Goal: Task Accomplishment & Management: Manage account settings

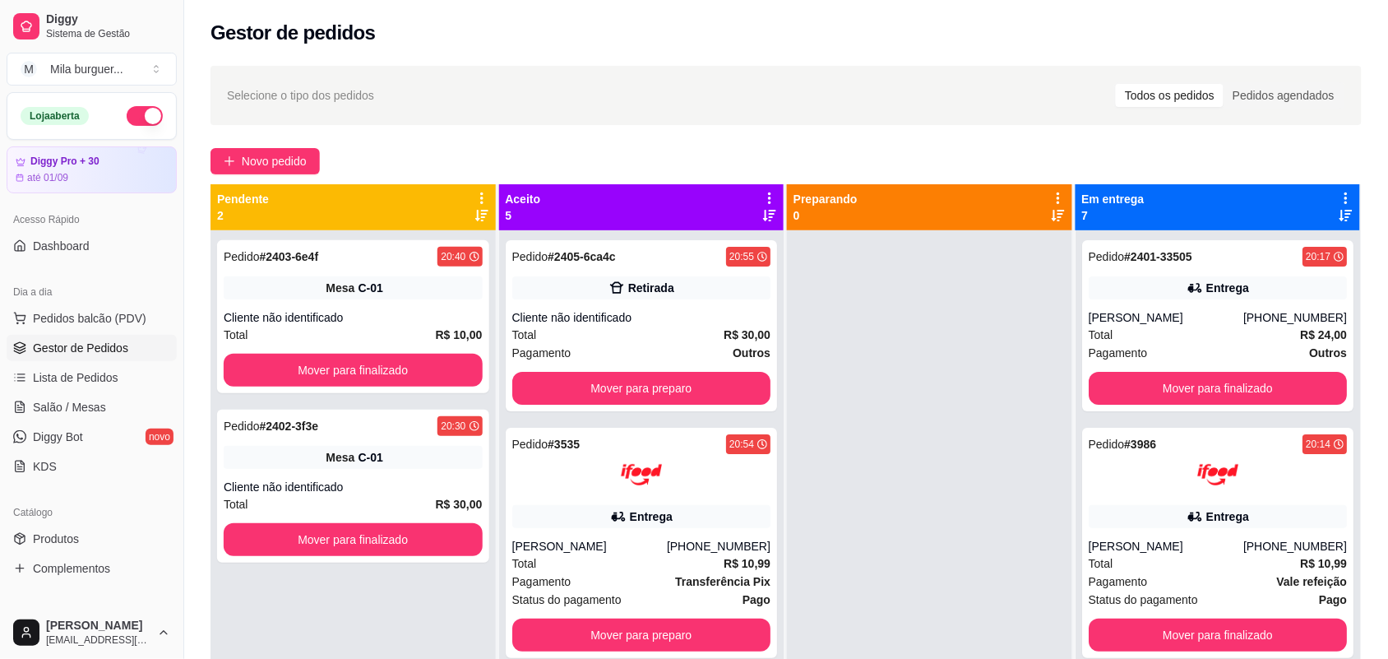
scroll to position [909, 0]
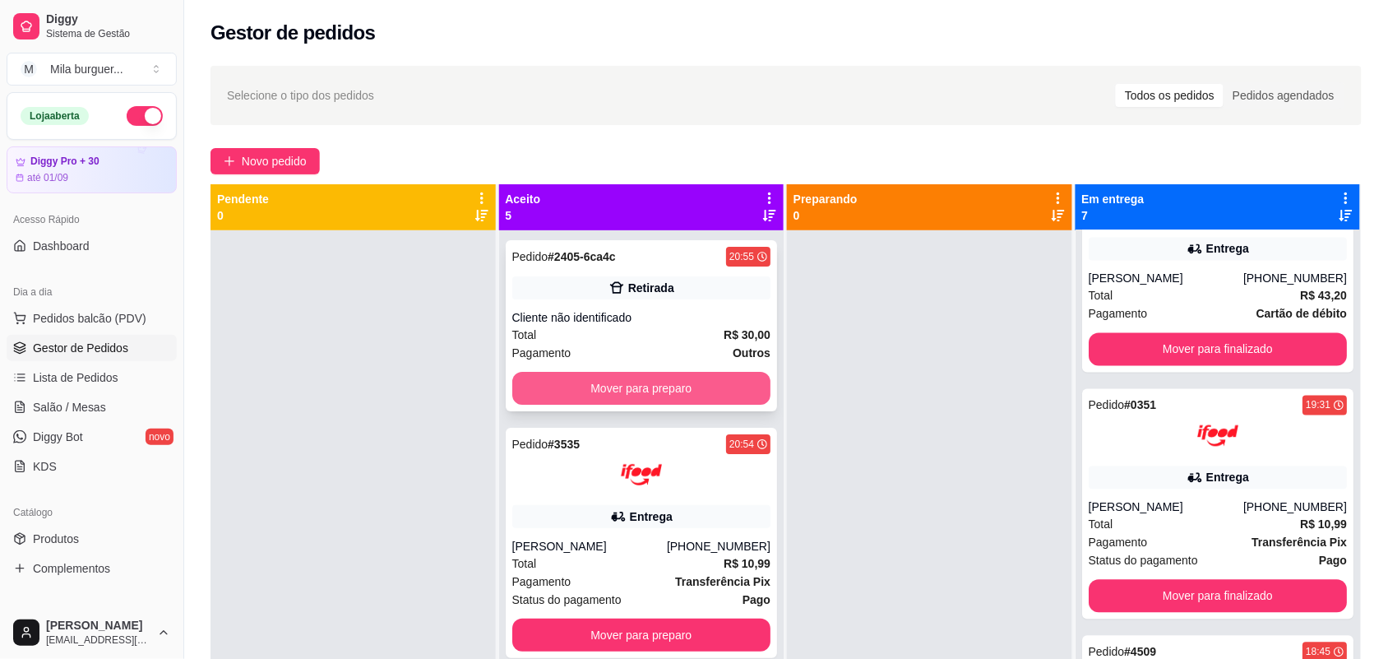
click at [581, 378] on button "Mover para preparo" at bounding box center [641, 388] width 259 height 33
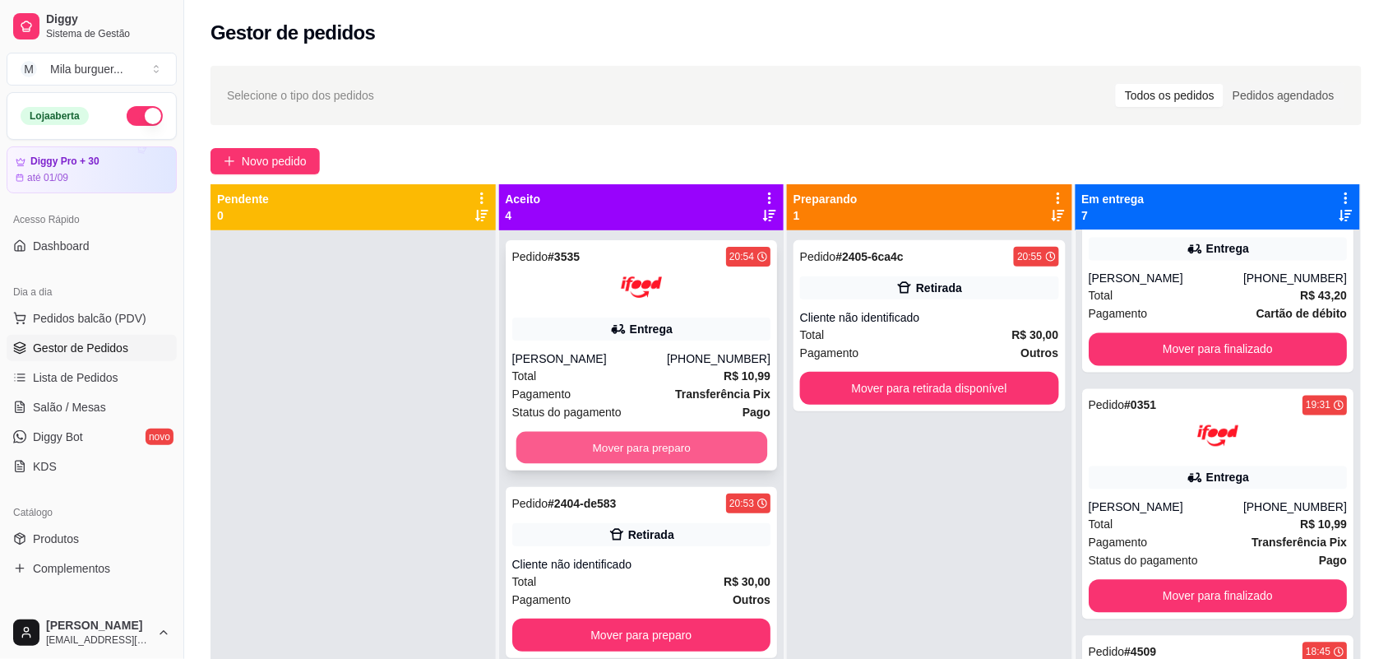
click at [631, 433] on button "Mover para preparo" at bounding box center [641, 448] width 251 height 32
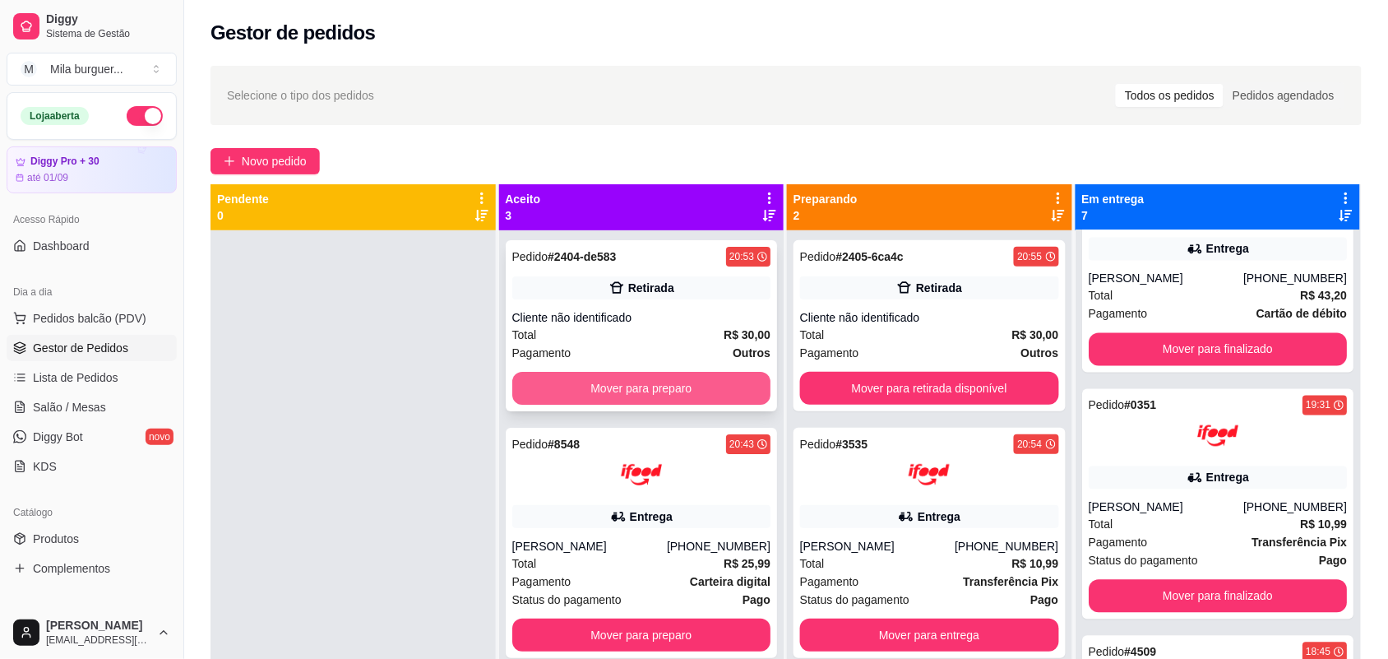
click at [655, 401] on button "Mover para preparo" at bounding box center [641, 388] width 259 height 33
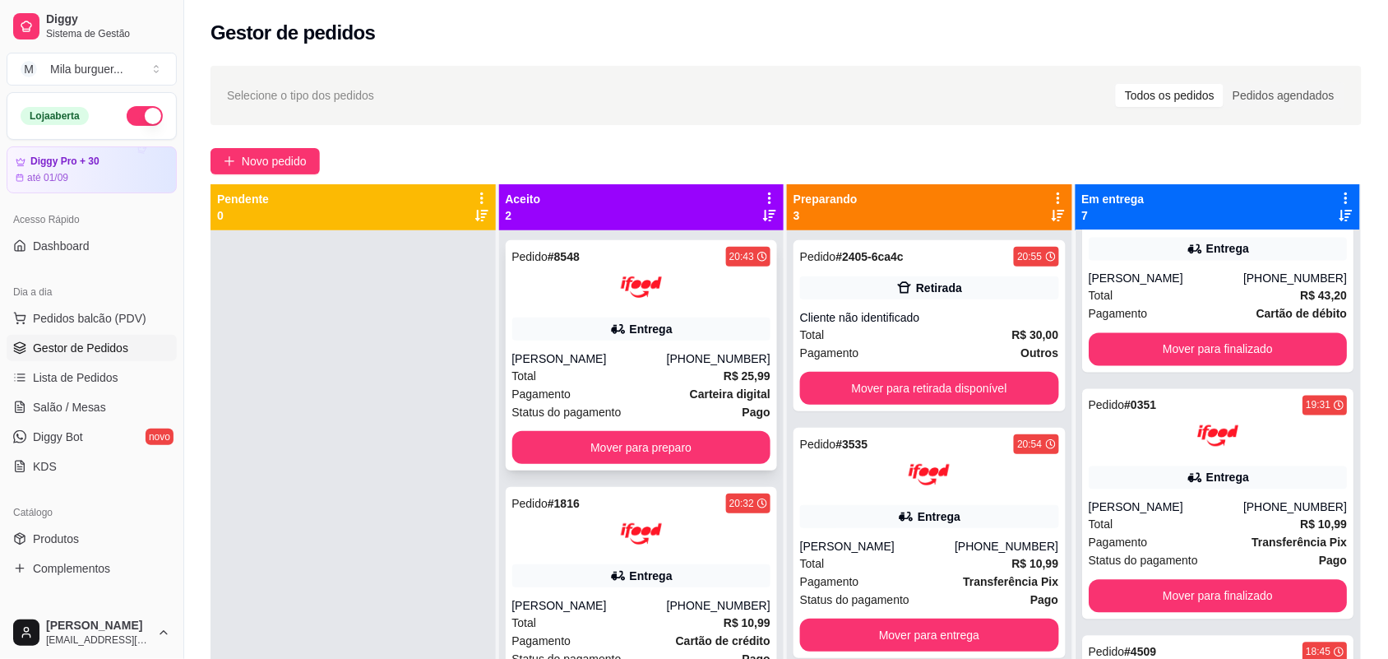
click at [663, 442] on button "Mover para preparo" at bounding box center [641, 447] width 259 height 33
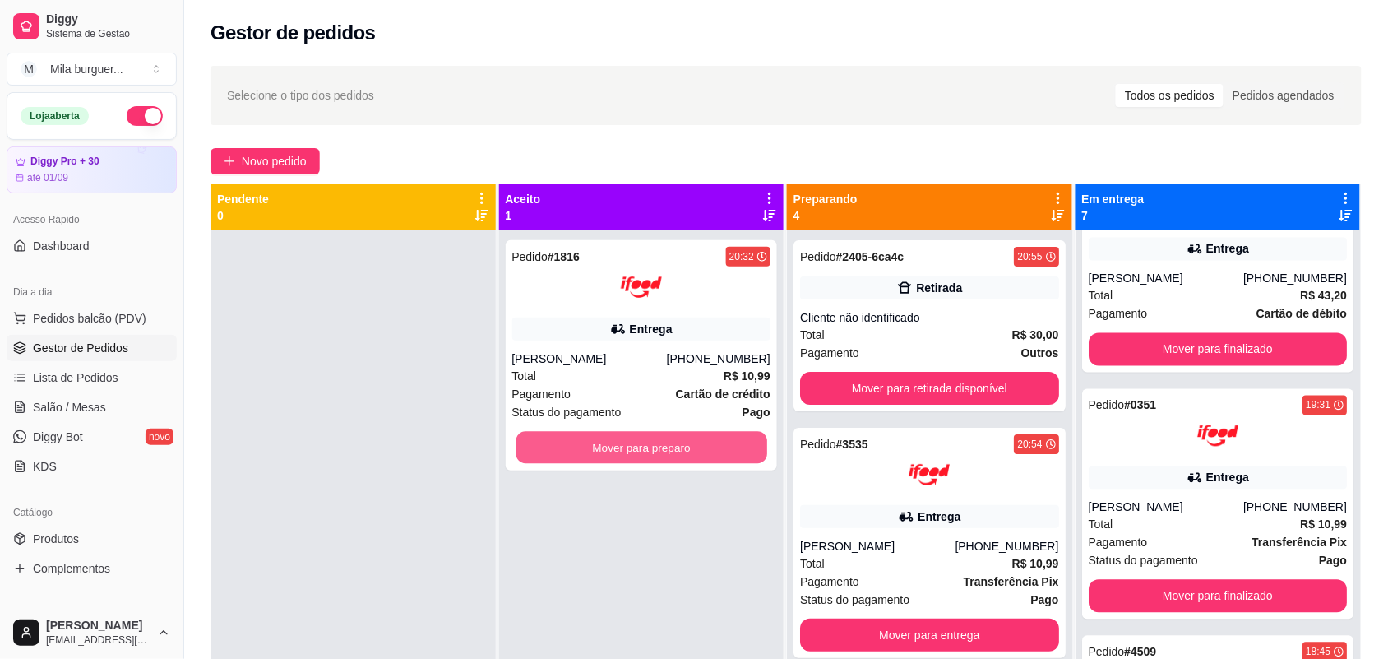
click at [666, 432] on button "Mover para preparo" at bounding box center [641, 448] width 251 height 32
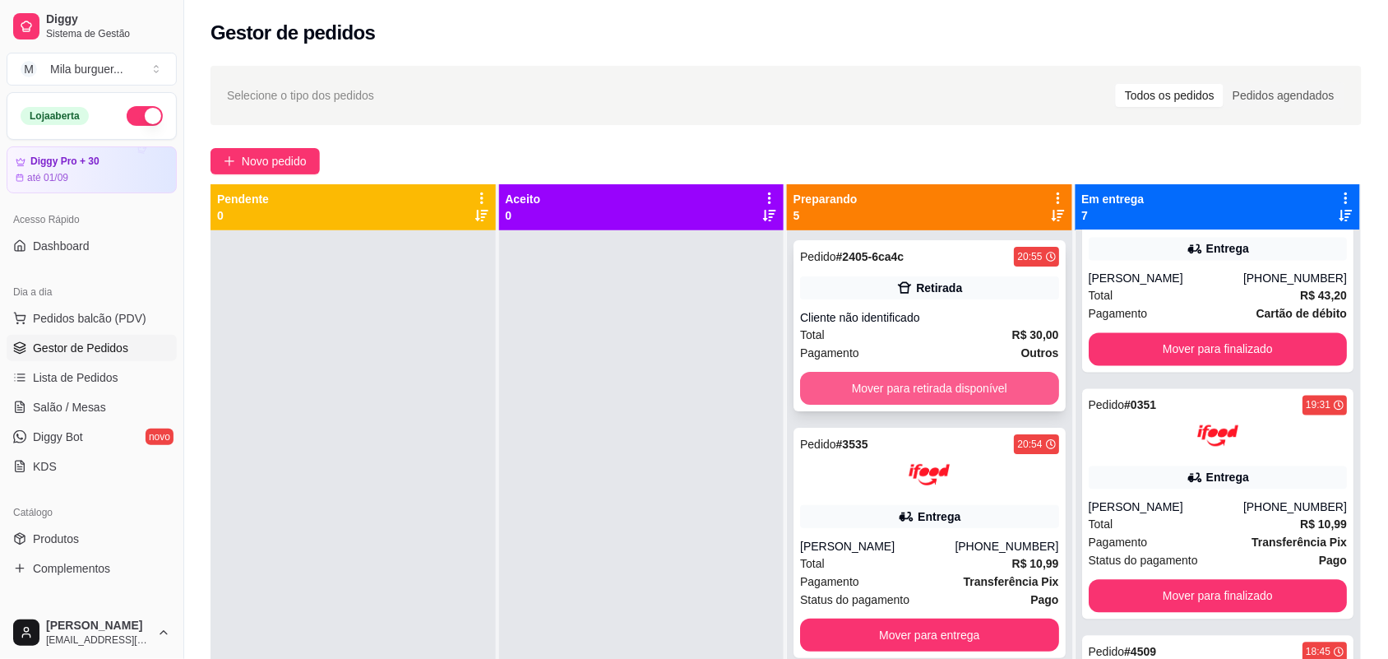
click at [836, 396] on button "Mover para retirada disponível" at bounding box center [929, 388] width 259 height 33
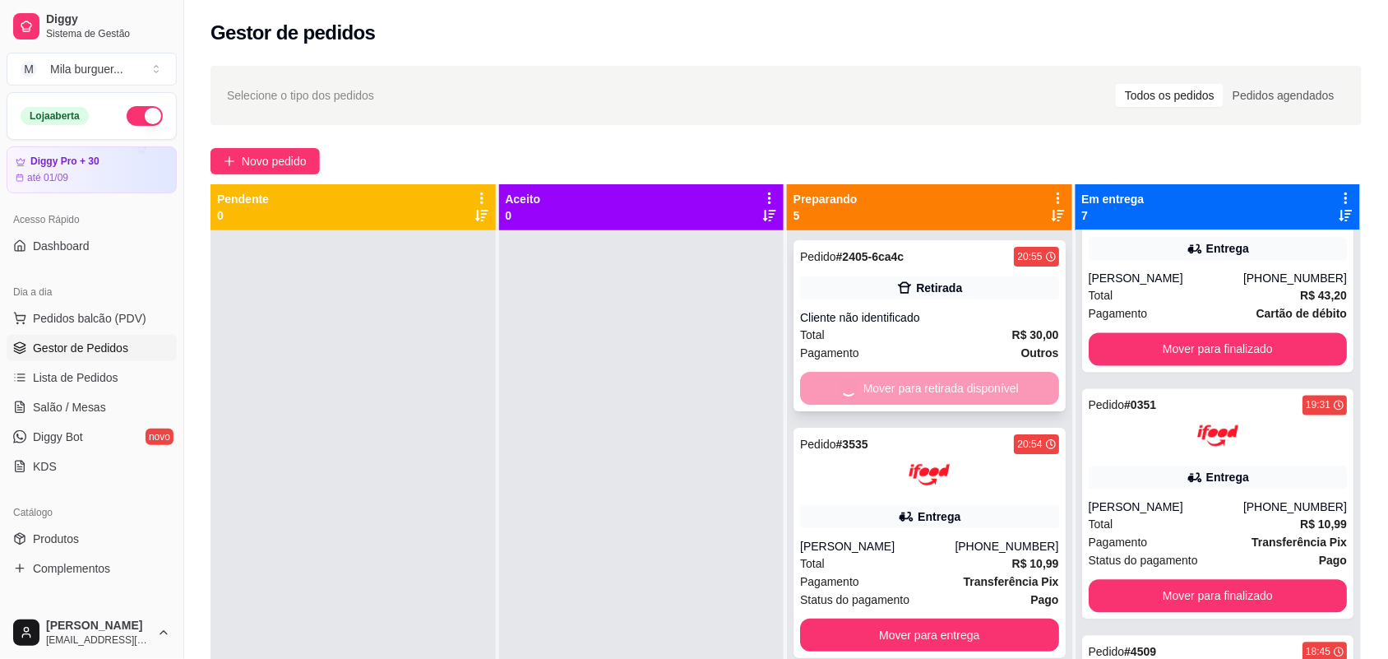
scroll to position [1096, 0]
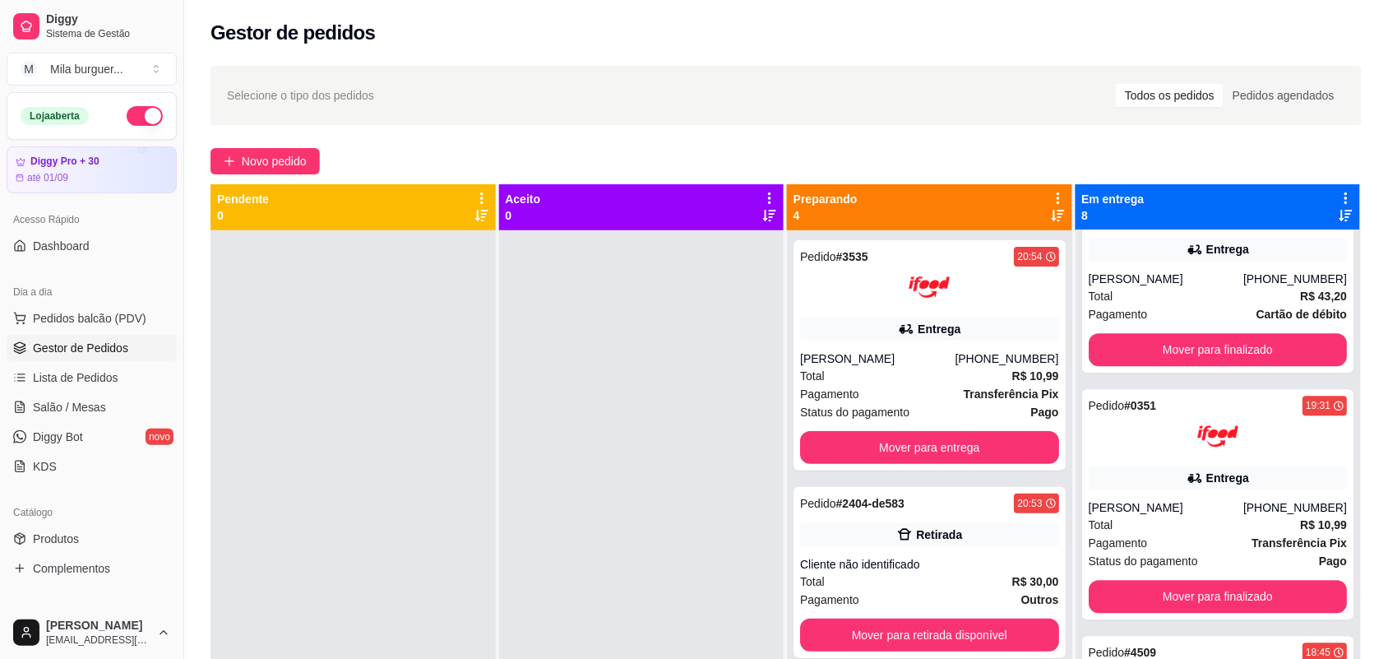
click at [877, 484] on div "Pedido # 3535 20:54 Entrega [PERSON_NAME] [PHONE_NUMBER] Total R$ 10,99 Pagamen…" at bounding box center [929, 559] width 285 height 659
click at [886, 454] on button "Mover para entrega" at bounding box center [929, 448] width 251 height 32
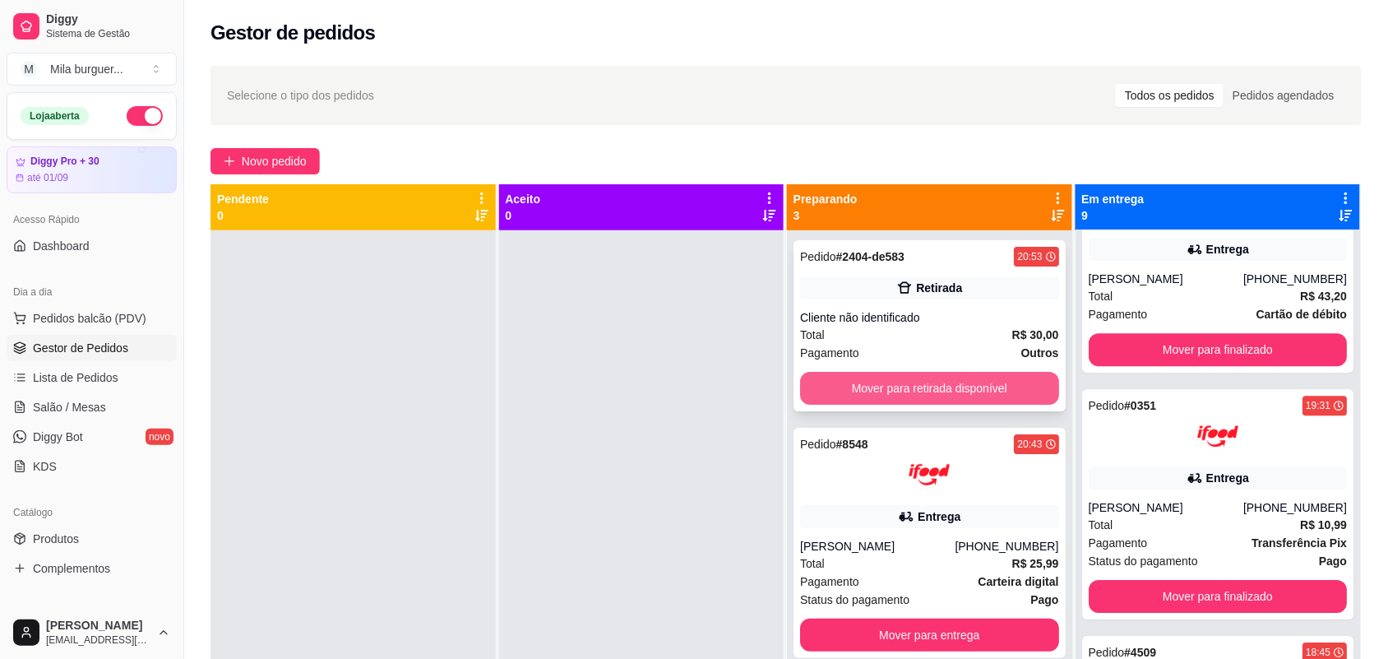
click at [899, 382] on button "Mover para retirada disponível" at bounding box center [929, 388] width 259 height 33
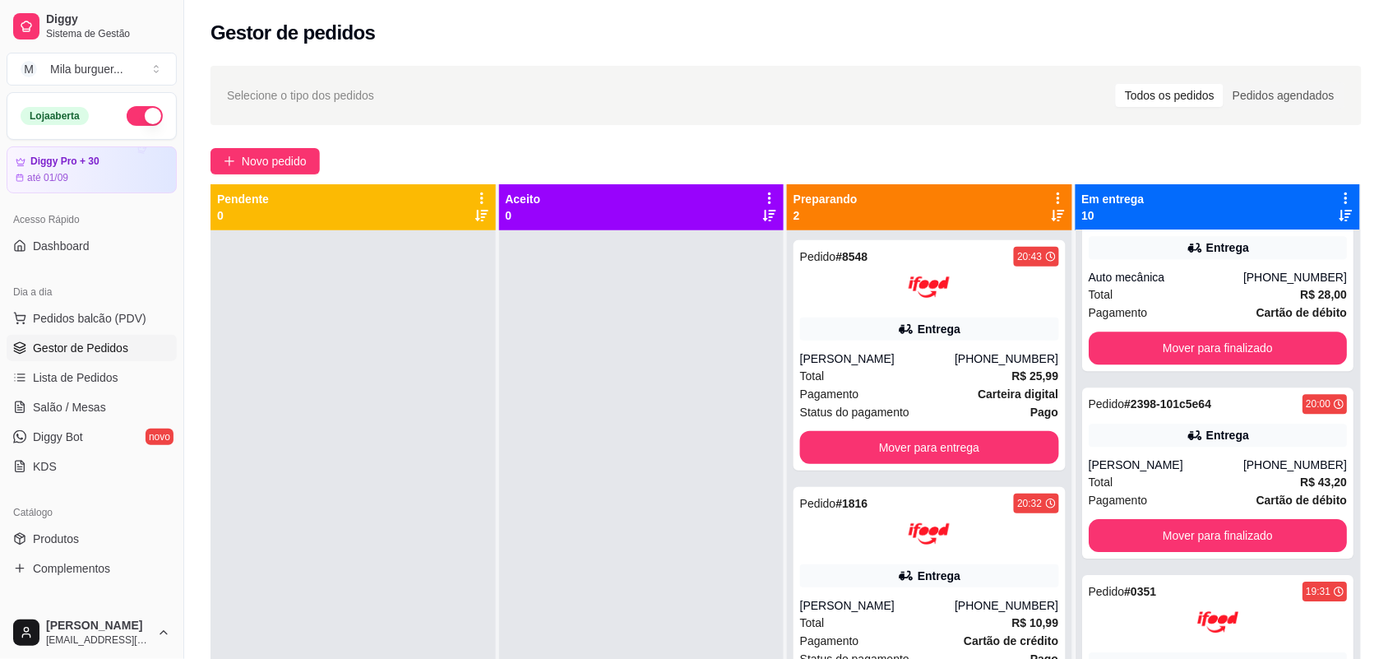
scroll to position [1531, 0]
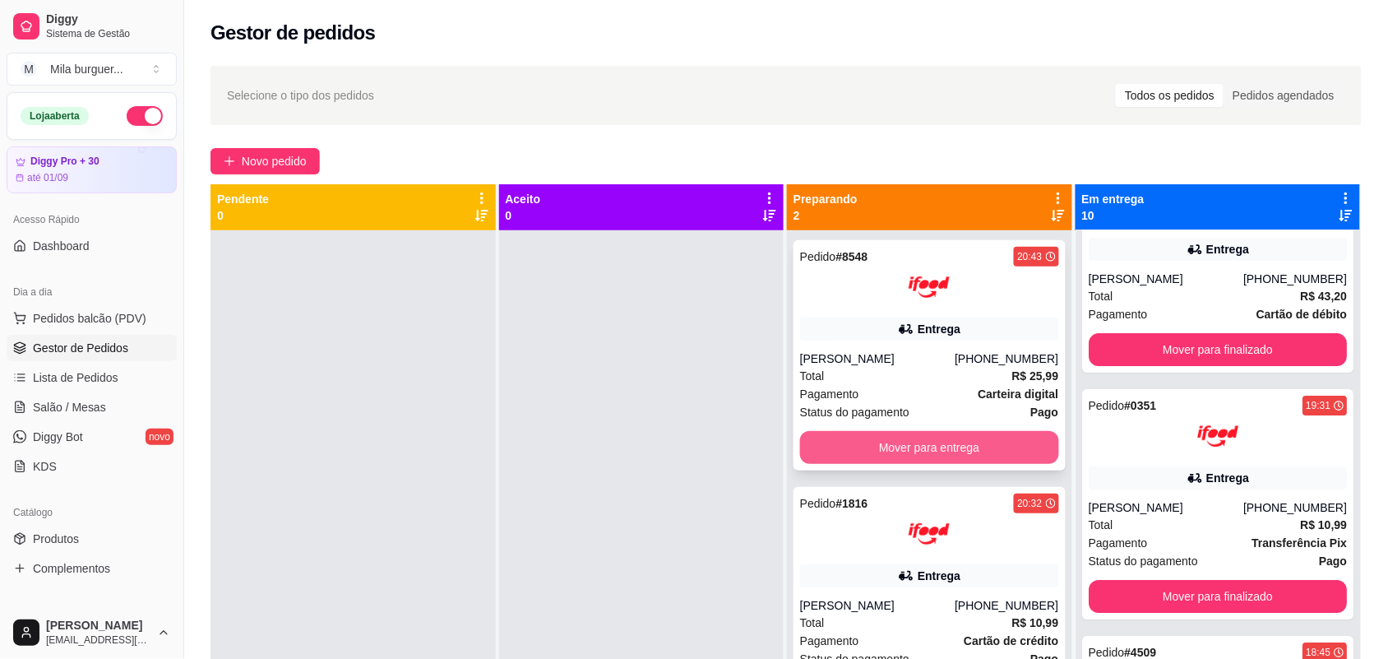
click at [907, 440] on button "Mover para entrega" at bounding box center [929, 447] width 259 height 33
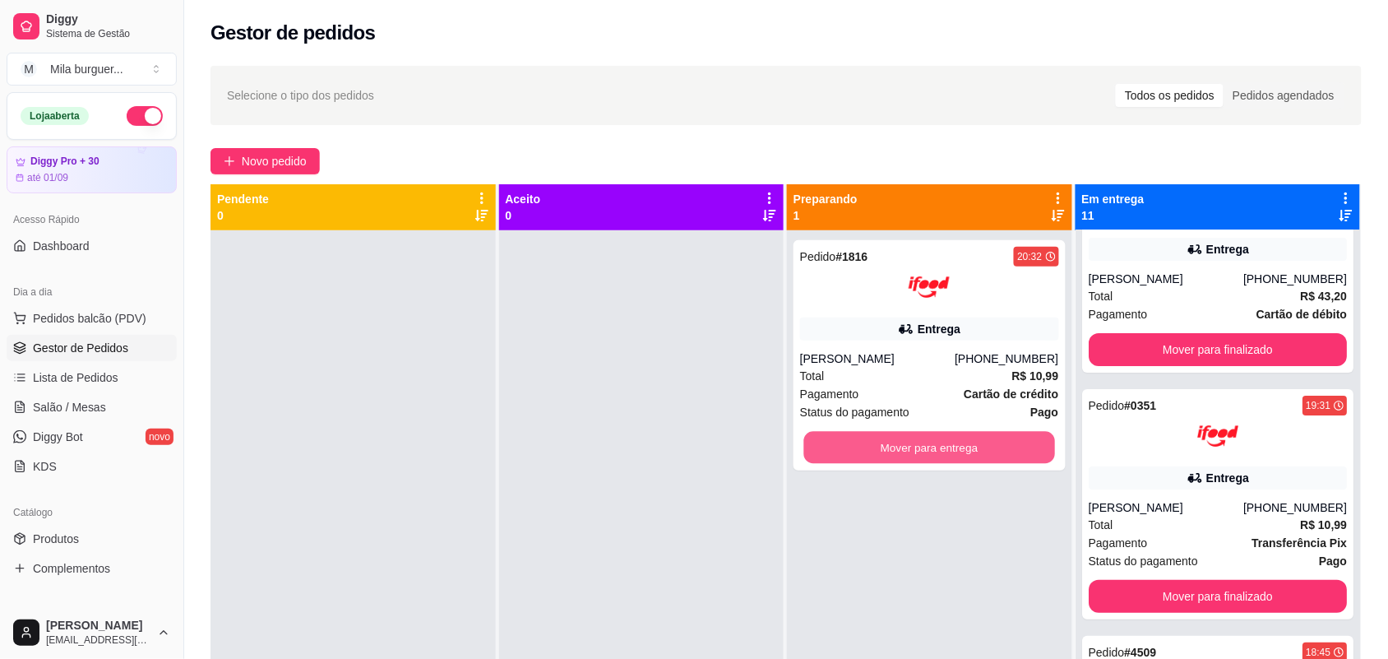
click at [907, 440] on button "Mover para entrega" at bounding box center [929, 448] width 251 height 32
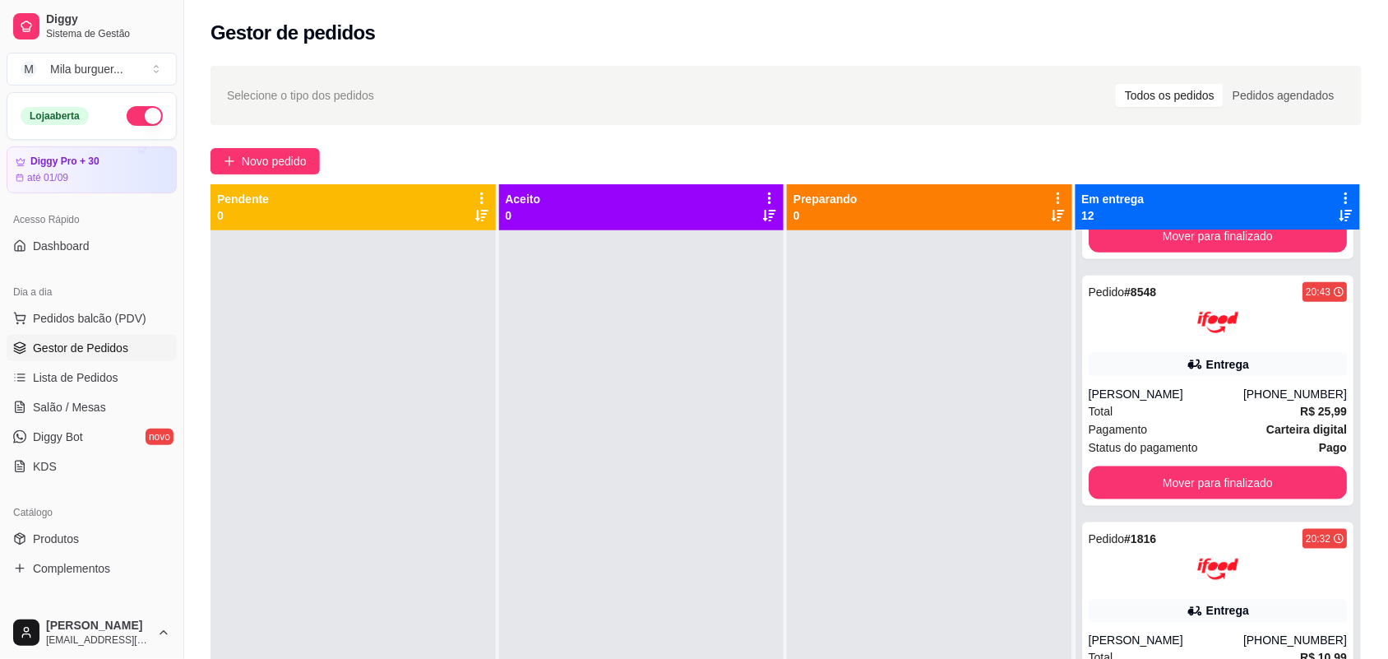
scroll to position [484, 0]
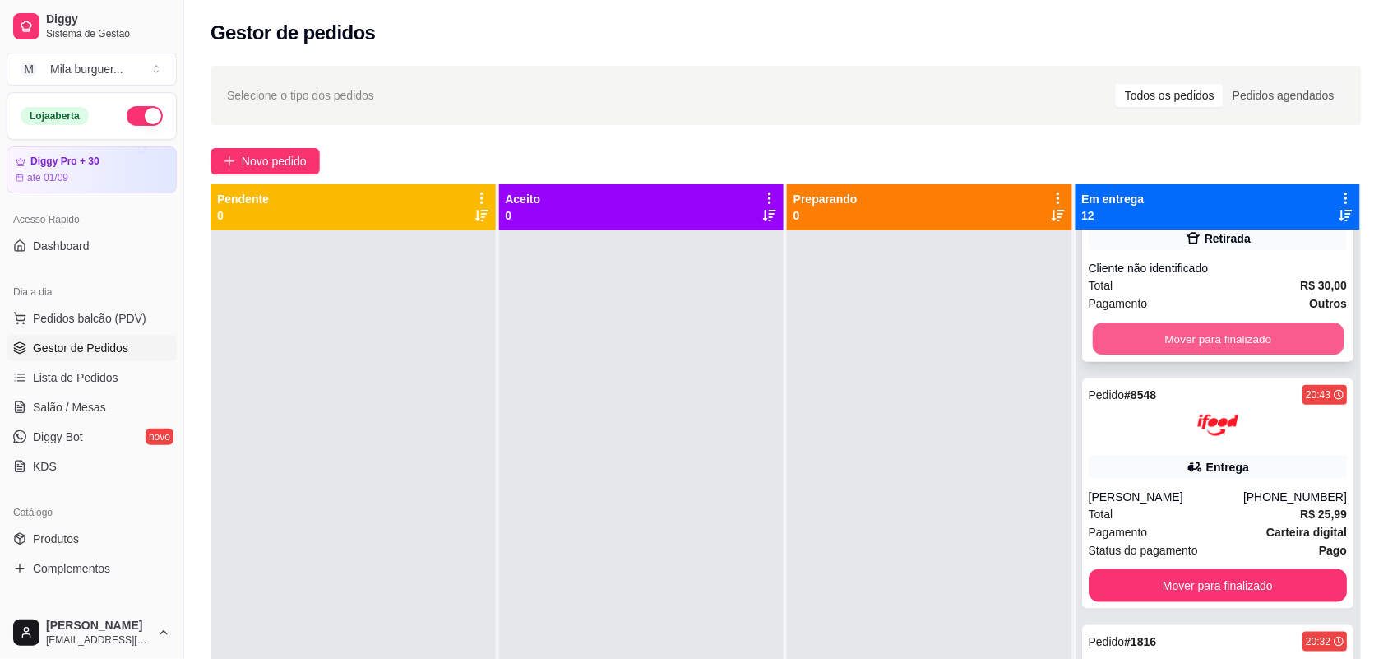
click at [1181, 339] on button "Mover para finalizado" at bounding box center [1217, 339] width 251 height 32
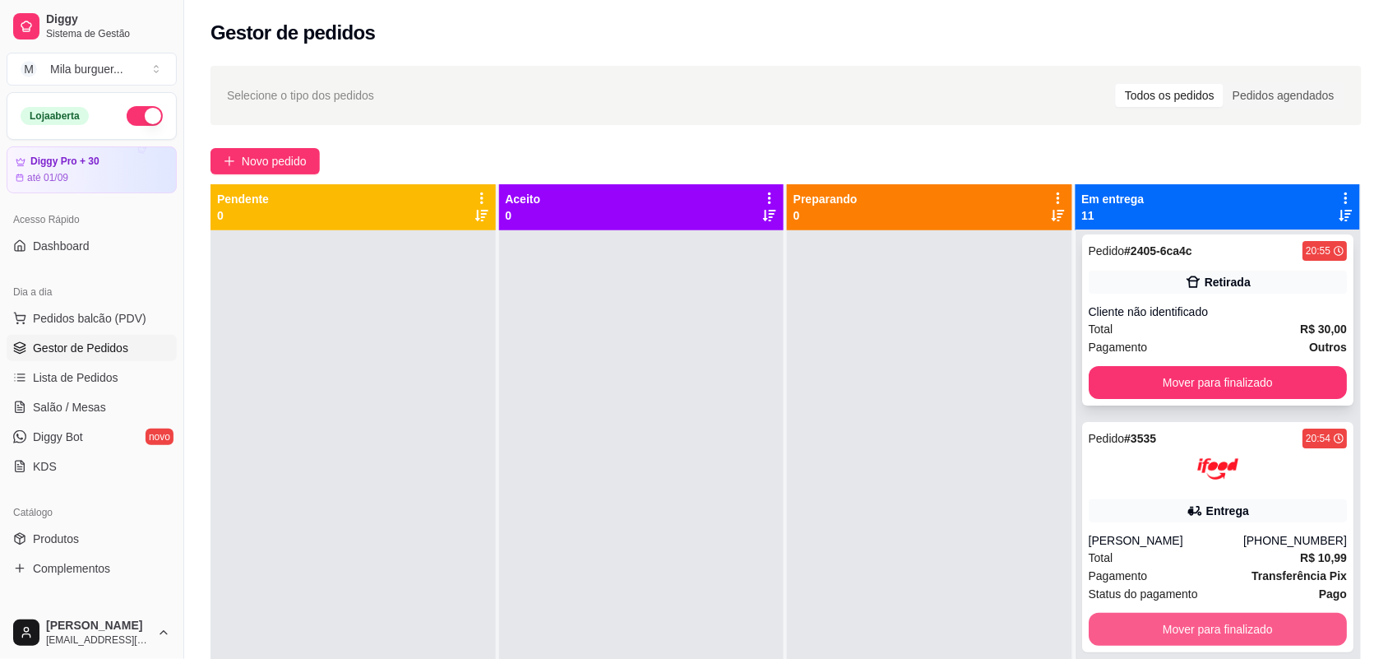
scroll to position [0, 0]
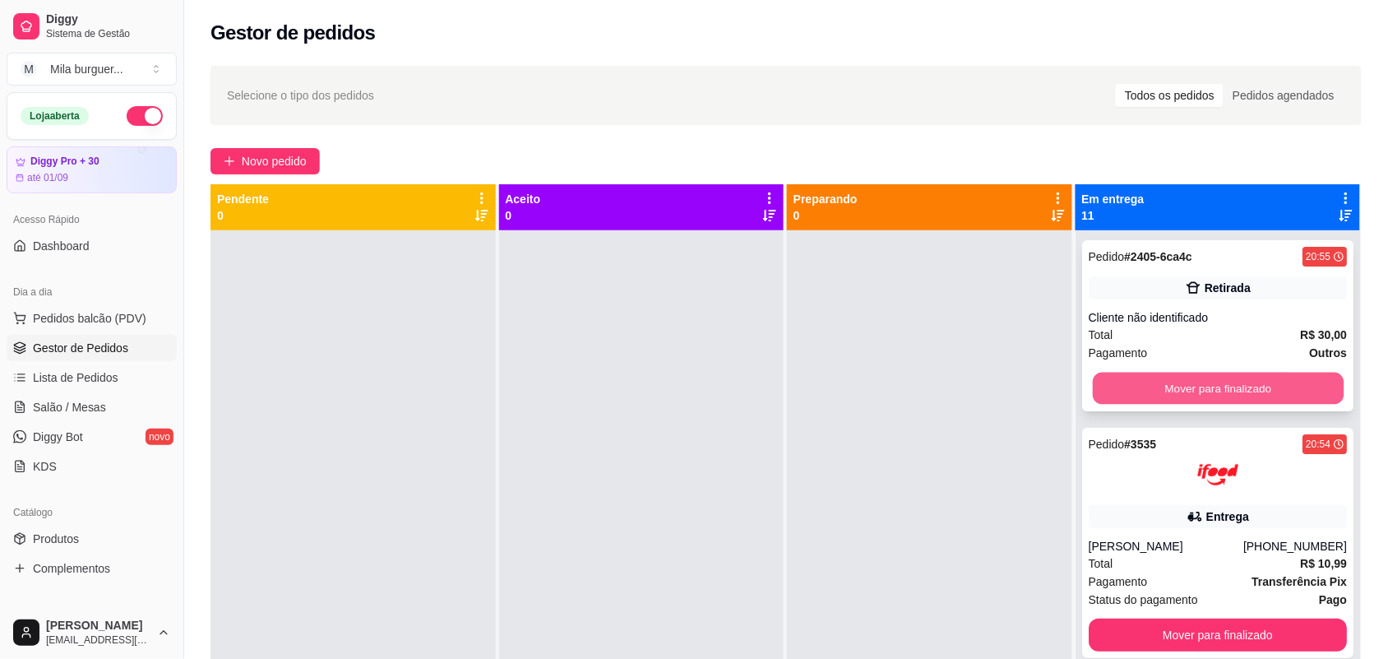
click at [1201, 383] on button "Mover para finalizado" at bounding box center [1217, 389] width 251 height 32
